Goal: Answer question/provide support

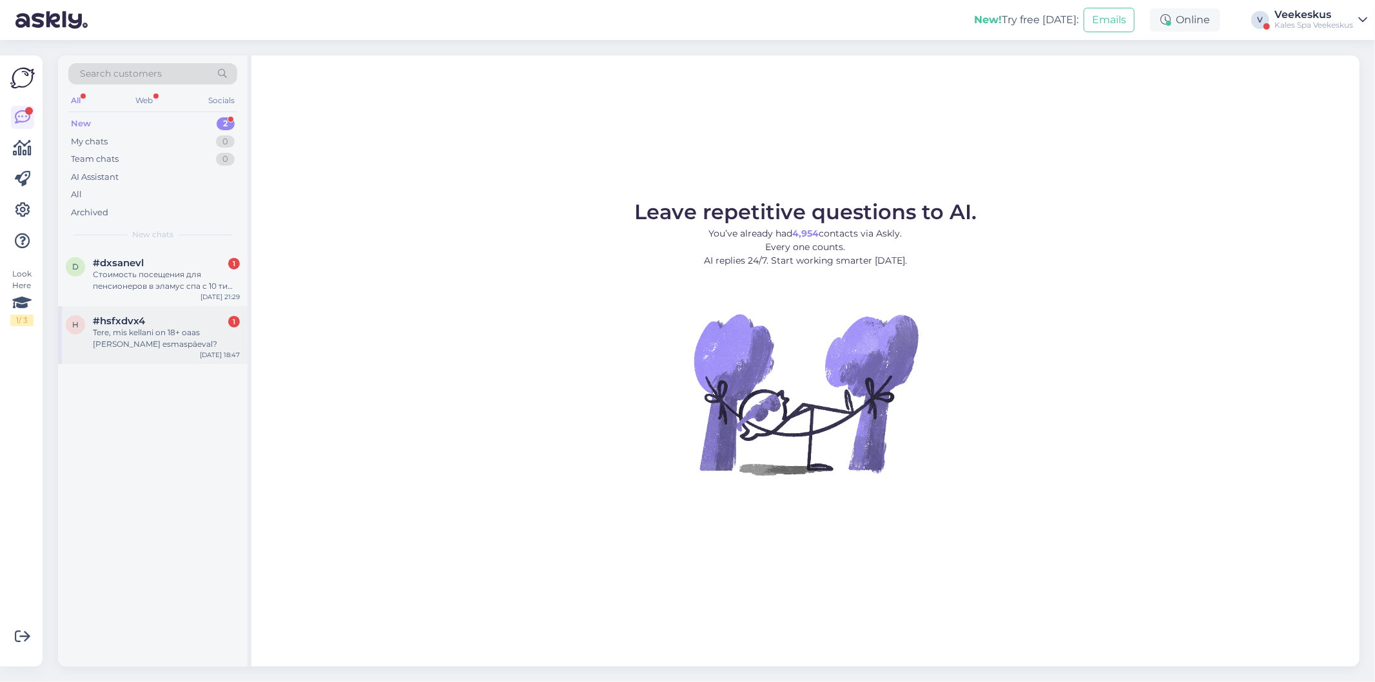
click at [170, 353] on div "h #hsfxdvx4 1 Tere, mis kellani on 18+ oaas [PERSON_NAME] esmaspäeval? [DATE] 1…" at bounding box center [152, 335] width 189 height 58
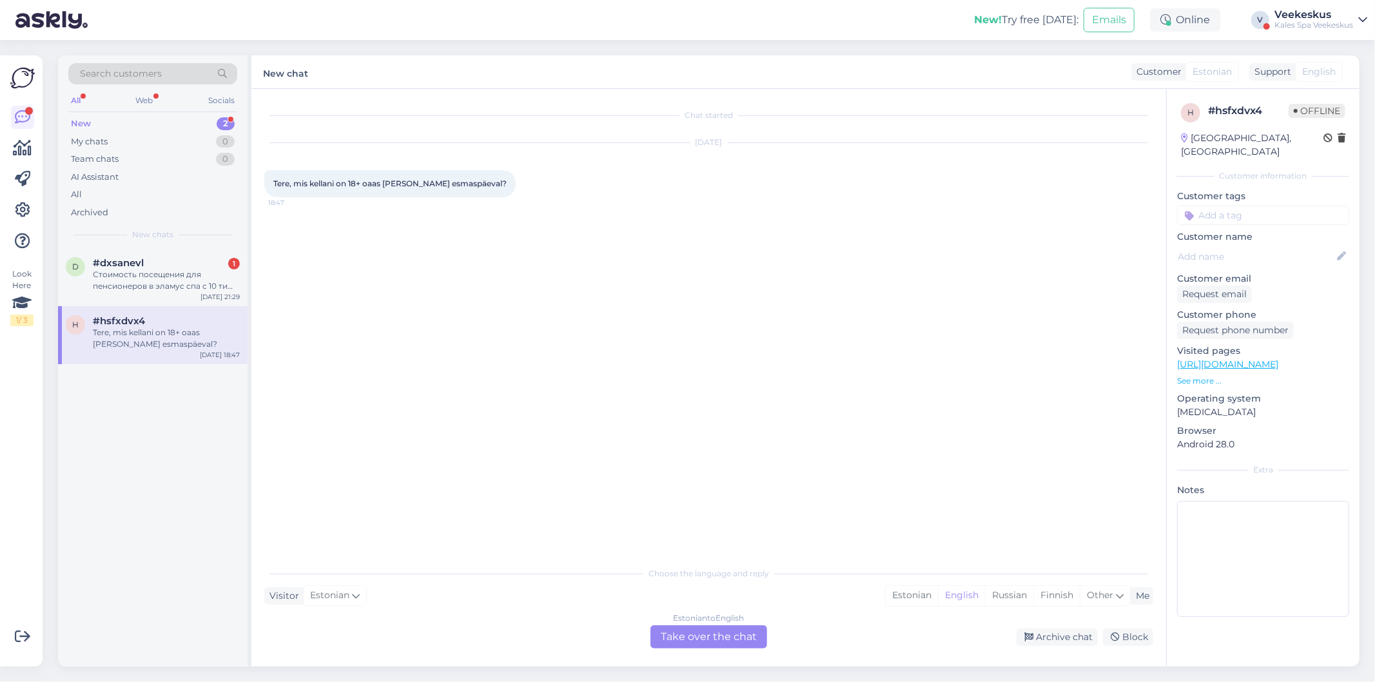
click at [716, 636] on div "Estonian to English Take over the chat" at bounding box center [708, 636] width 117 height 23
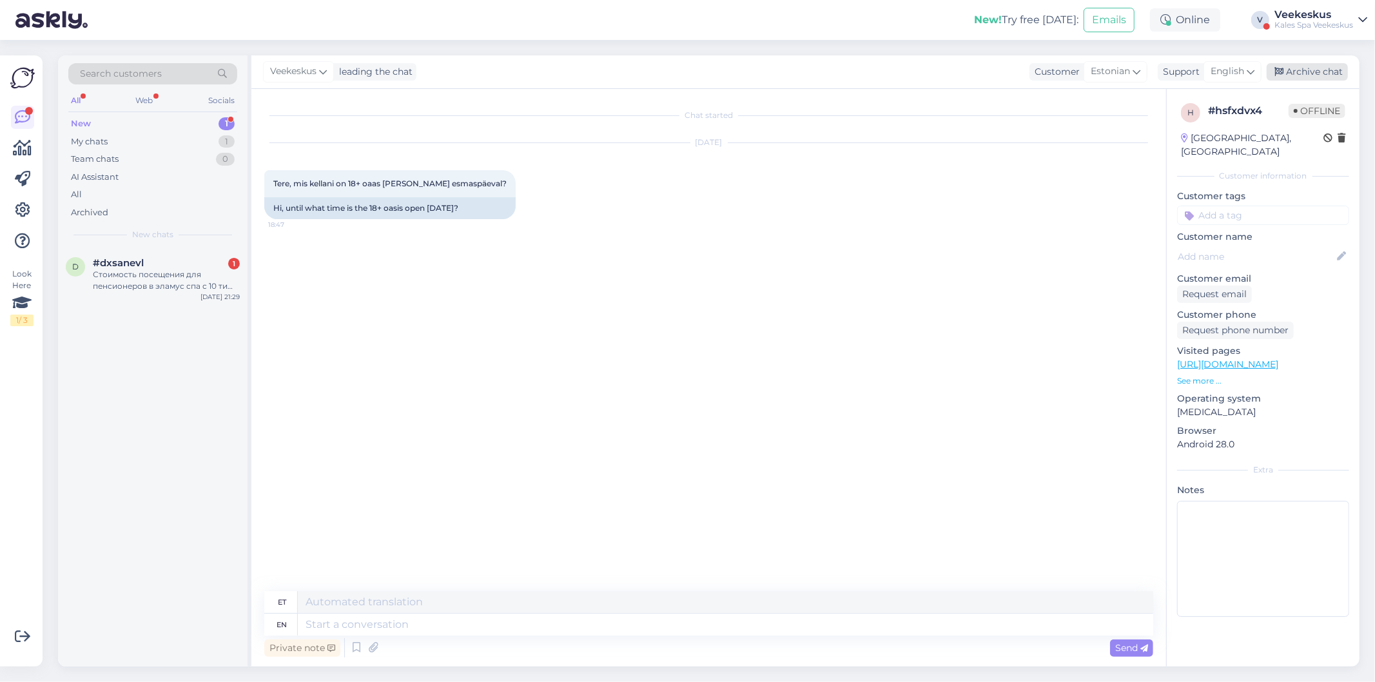
click at [1302, 68] on div "Archive chat" at bounding box center [1306, 71] width 81 height 17
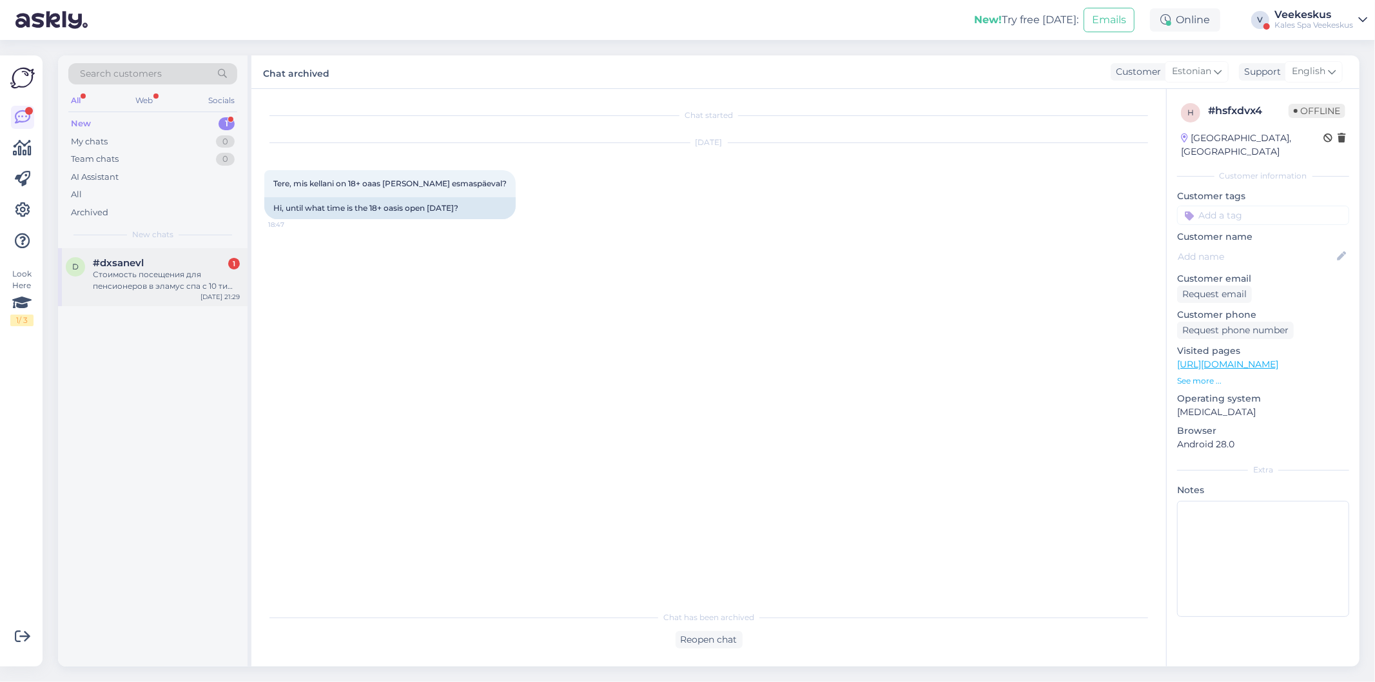
click at [172, 269] on div "Стоимость посещения для пенсионеров в эламус спа с 10 ти утра каковп" at bounding box center [166, 280] width 147 height 23
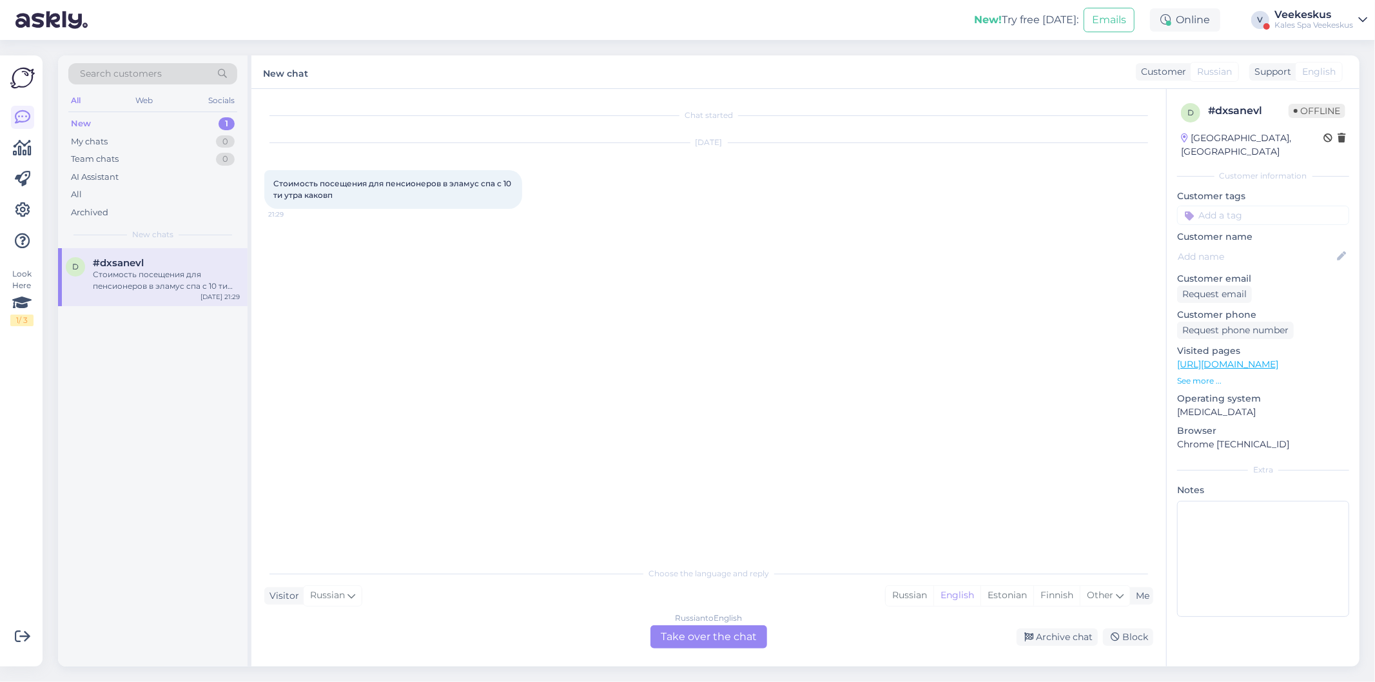
click at [726, 633] on div "Russian to English Take over the chat" at bounding box center [708, 636] width 117 height 23
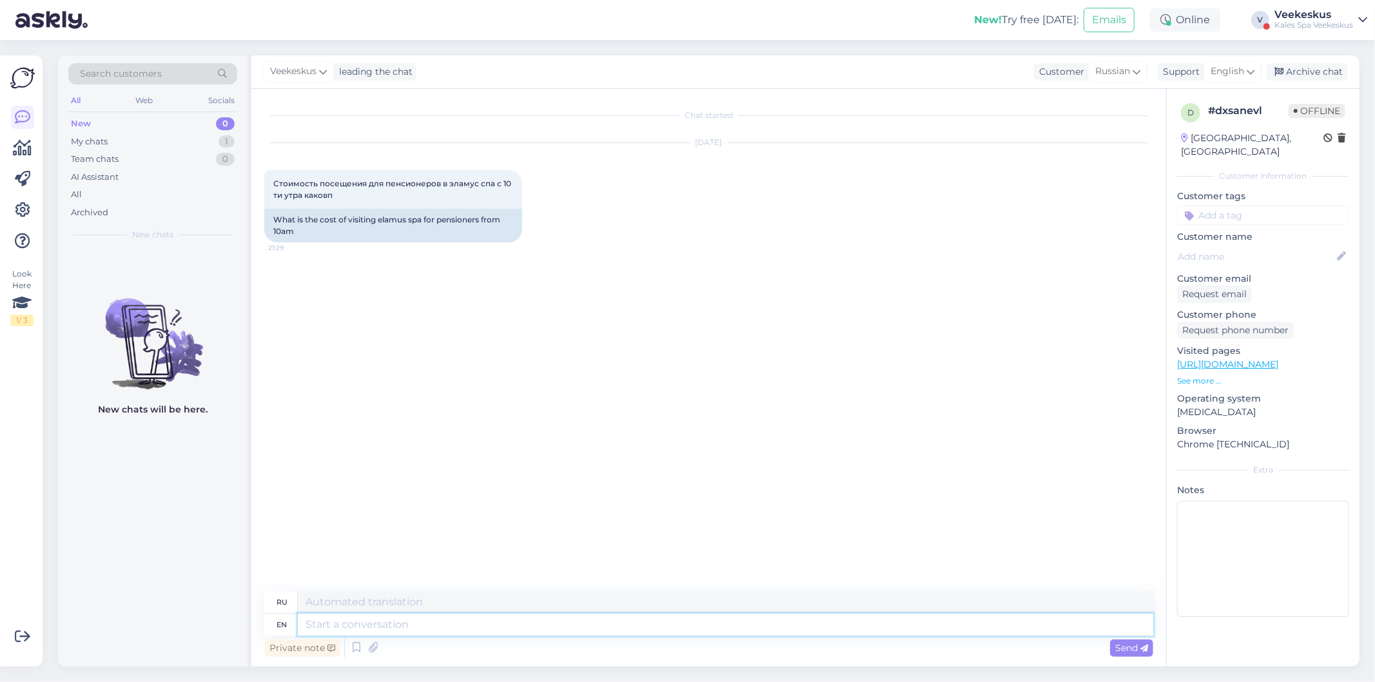
click at [688, 619] on textarea at bounding box center [725, 625] width 855 height 22
type textarea "мы"
type textarea "мы не"
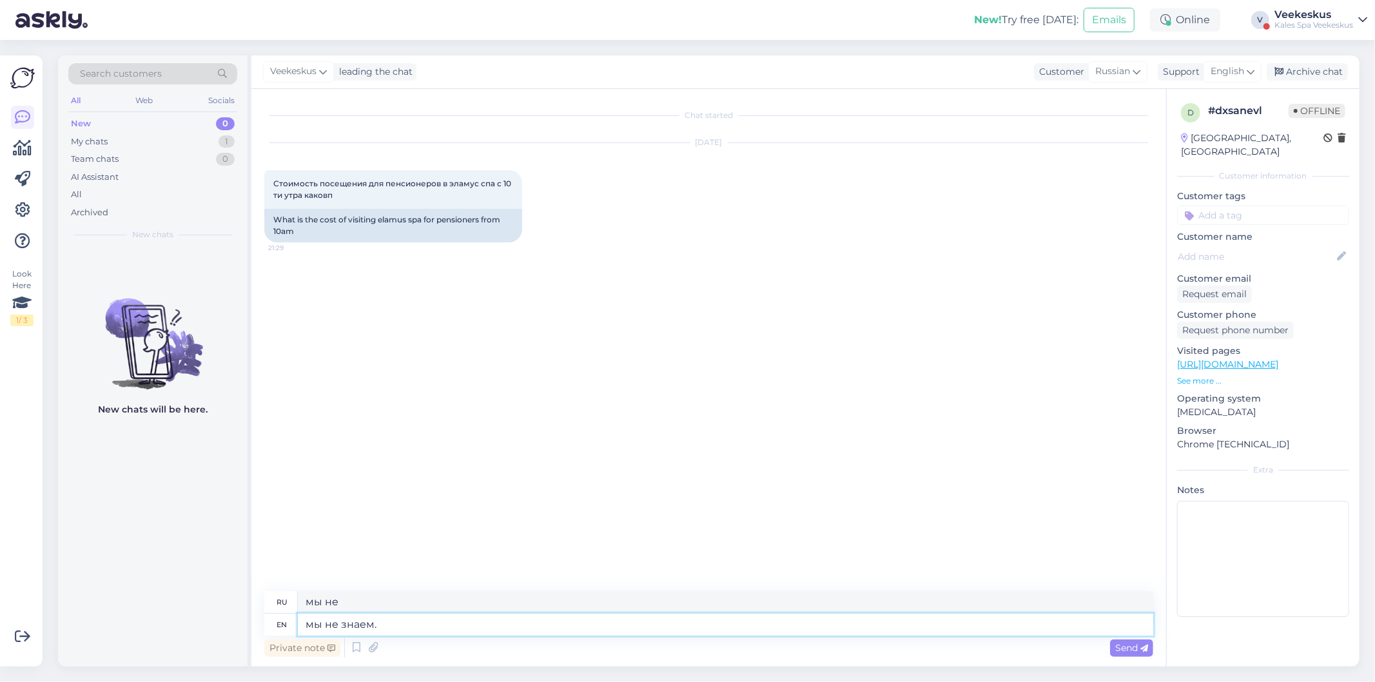
type textarea "мы не знаем."
type textarea "мы не знаем. мы"
type textarea "мы не знаем. мы калев"
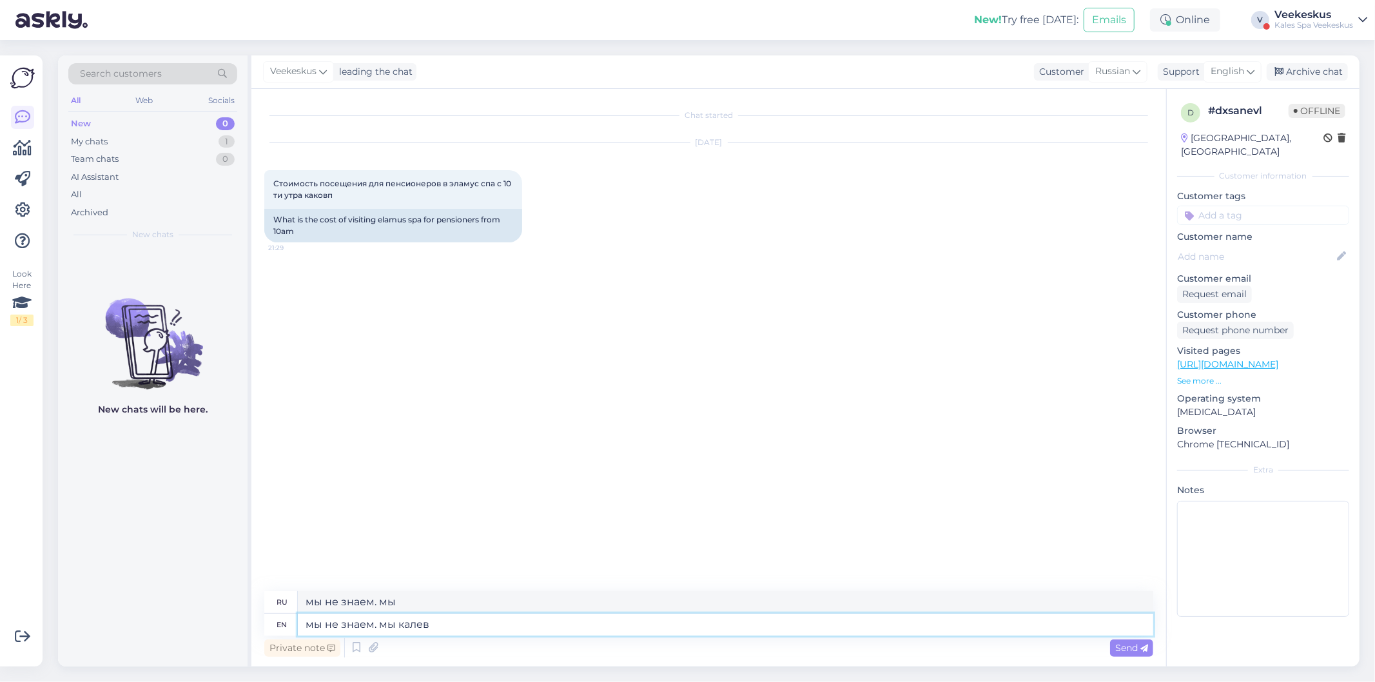
type textarea "мы не знаем. мы калев"
type textarea "мы не знаем. мы калев спа"
click at [1126, 645] on span "Send" at bounding box center [1131, 648] width 33 height 12
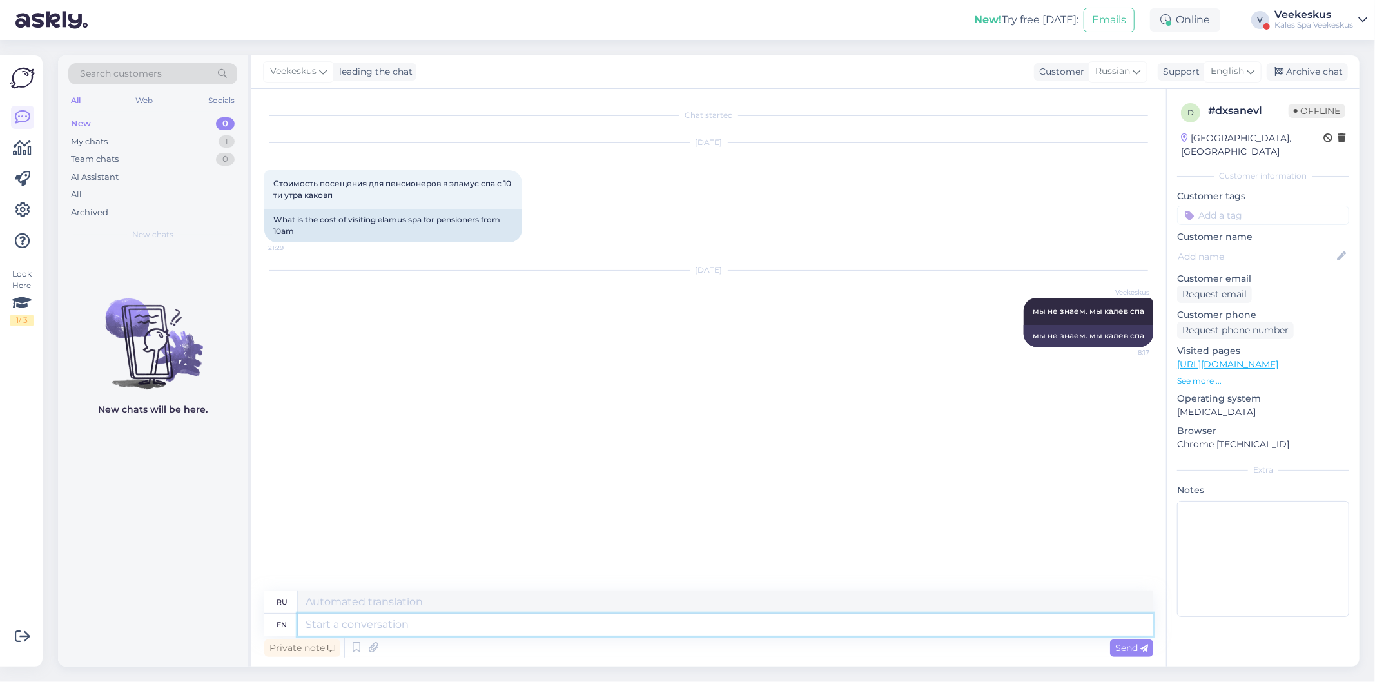
click at [589, 626] on textarea at bounding box center [725, 625] width 855 height 22
click at [117, 148] on div "My chats 1" at bounding box center [152, 142] width 169 height 18
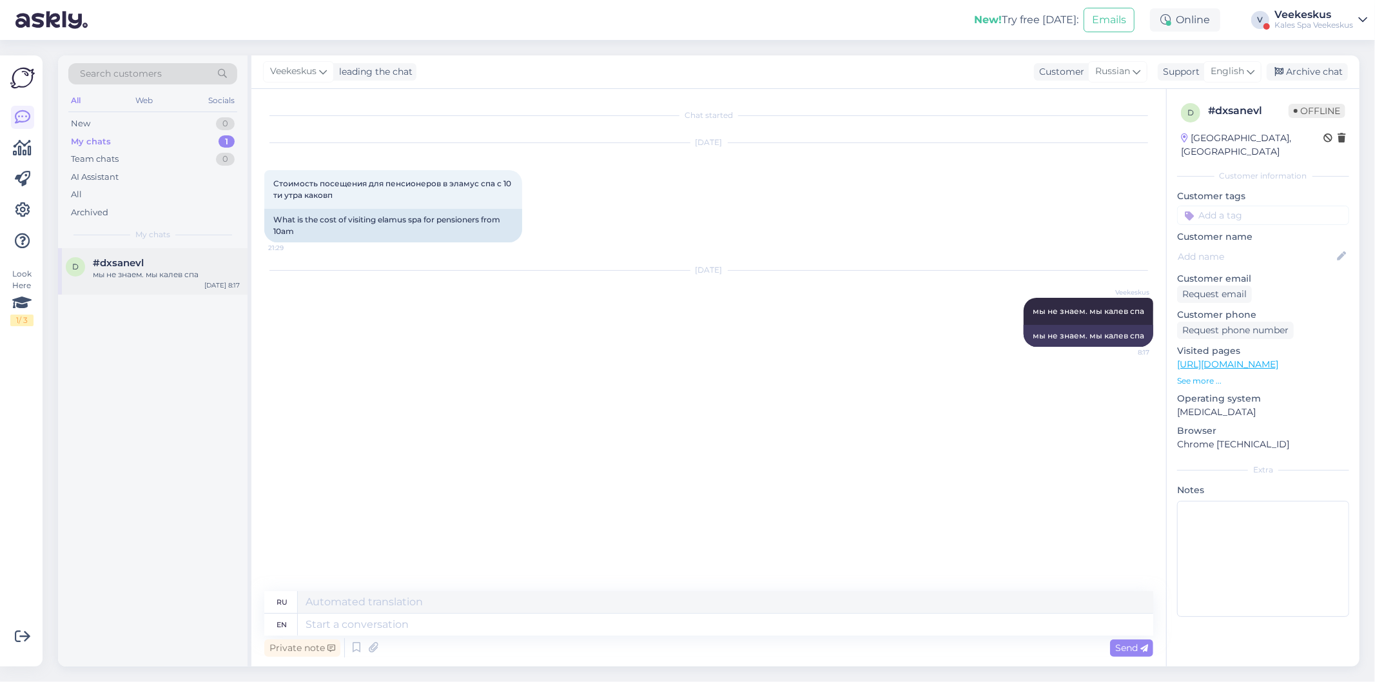
click at [135, 274] on div "мы не знаем. мы калев спа" at bounding box center [166, 275] width 147 height 12
click at [1299, 70] on div "Archive chat" at bounding box center [1306, 71] width 81 height 17
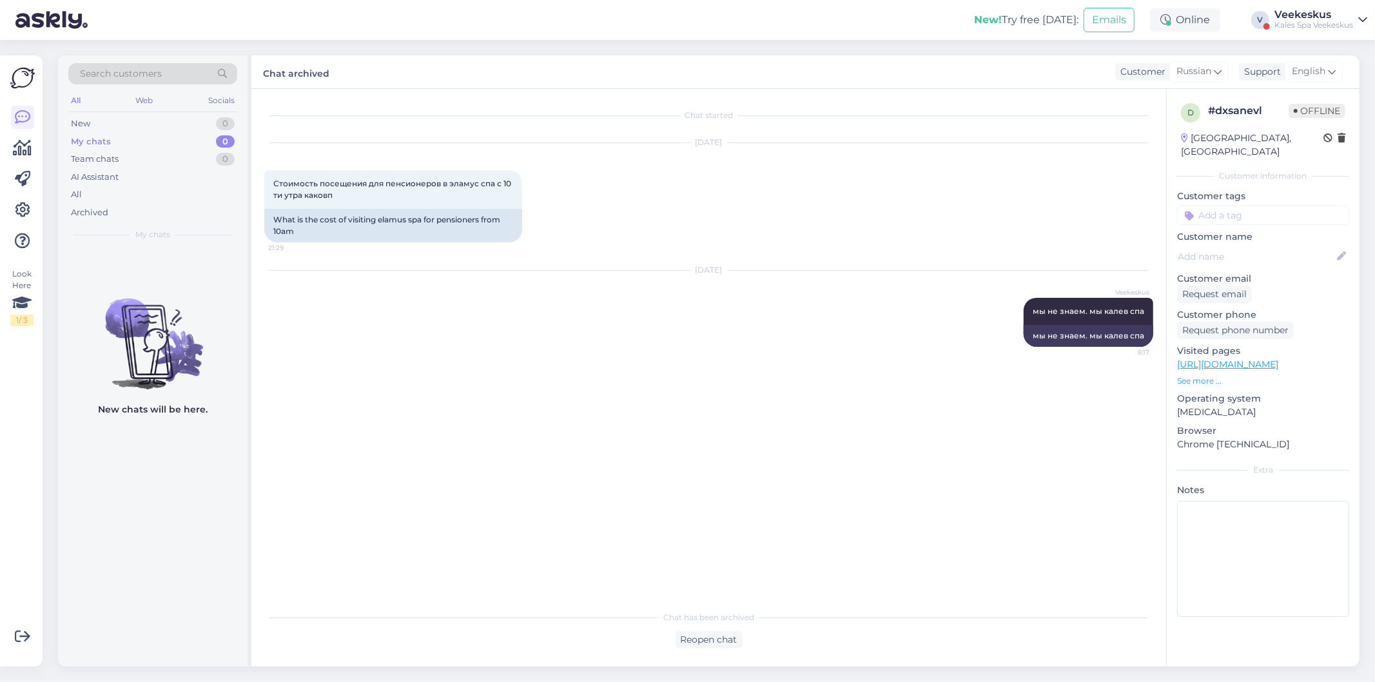
drag, startPoint x: 574, startPoint y: 446, endPoint x: 285, endPoint y: 8, distance: 524.2
click at [574, 441] on div "Chat started [DATE] Стоимость посещения для пенсионеров в эламус спа с 10 ти ут…" at bounding box center [714, 347] width 900 height 490
click at [630, 401] on div "Chat started [DATE] Стоимость посещения для пенсионеров в эламус спа с 10 ти ут…" at bounding box center [714, 347] width 900 height 490
click at [530, 362] on div "Chat started [DATE] Стоимость посещения для пенсионеров в эламус спа с 10 ти ут…" at bounding box center [714, 347] width 900 height 490
click at [124, 177] on div "AI Assistant" at bounding box center [152, 177] width 169 height 18
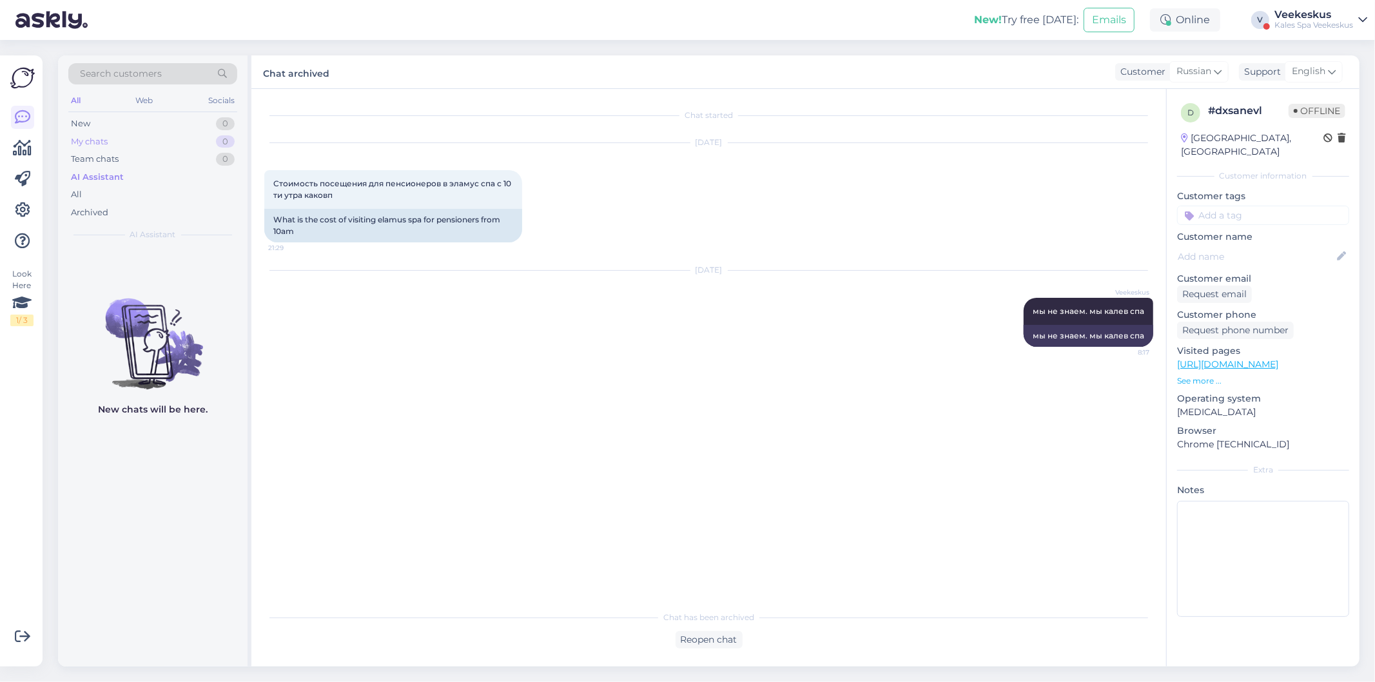
click at [130, 146] on div "My chats 0" at bounding box center [152, 142] width 169 height 18
